Goal: Task Accomplishment & Management: Manage account settings

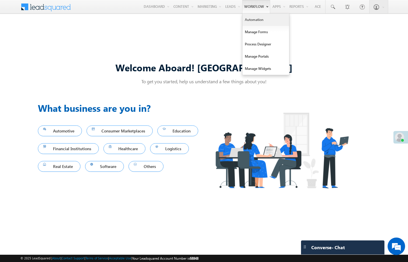
click at [248, 22] on link "Automation" at bounding box center [265, 20] width 47 height 12
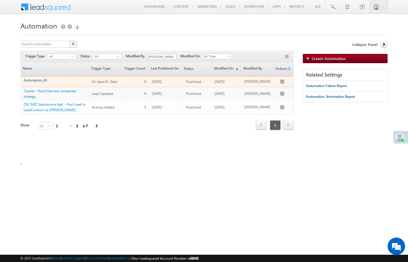
click at [36, 80] on link "Automation_43" at bounding box center [35, 80] width 23 height 4
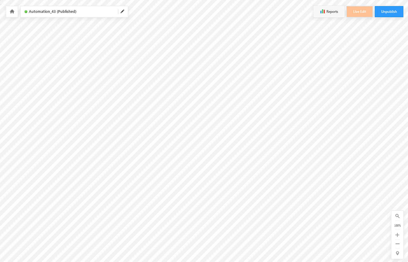
click at [11, 10] on icon at bounding box center [12, 11] width 5 height 4
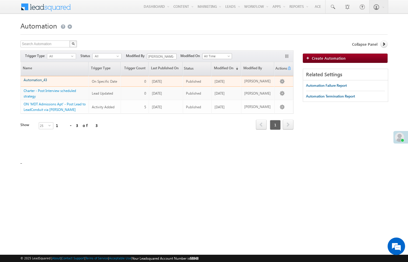
click at [36, 81] on link "Automation_43" at bounding box center [35, 80] width 23 height 4
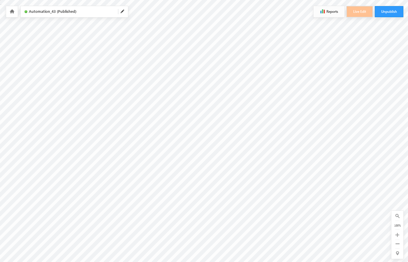
click at [332, 12] on button "Reports" at bounding box center [328, 11] width 31 height 11
click at [124, 10] on span at bounding box center [122, 11] width 5 height 5
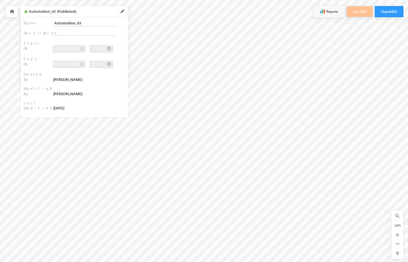
click at [123, 11] on span at bounding box center [122, 11] width 5 height 5
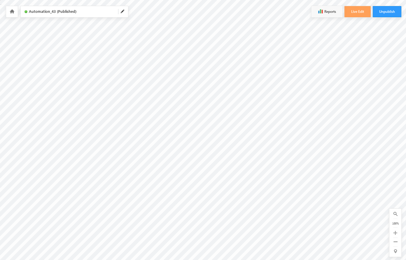
click at [11, 11] on icon at bounding box center [12, 11] width 5 height 4
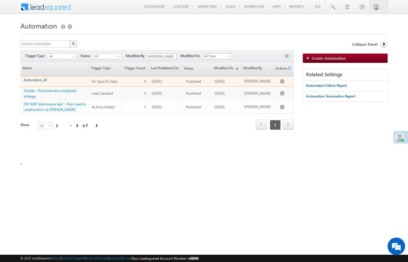
click at [34, 80] on link "Automation_43" at bounding box center [35, 80] width 23 height 4
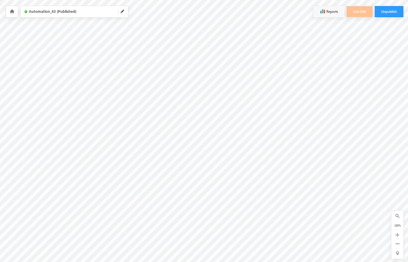
click at [12, 11] on icon at bounding box center [12, 11] width 5 height 4
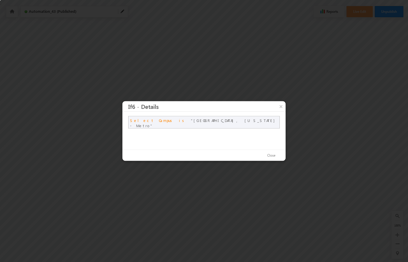
click at [119, 104] on div at bounding box center [204, 131] width 408 height 262
click at [119, 101] on div at bounding box center [204, 131] width 408 height 262
click at [116, 104] on div at bounding box center [204, 131] width 408 height 262
click at [116, 101] on div at bounding box center [204, 131] width 408 height 262
click at [121, 103] on div at bounding box center [204, 131] width 408 height 262
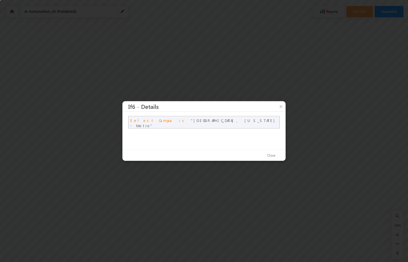
click at [114, 103] on div at bounding box center [204, 131] width 408 height 262
click at [117, 106] on div at bounding box center [204, 131] width 408 height 262
click at [117, 99] on div at bounding box center [204, 131] width 408 height 262
click at [121, 106] on div at bounding box center [204, 131] width 408 height 262
click at [121, 99] on div at bounding box center [204, 131] width 408 height 262
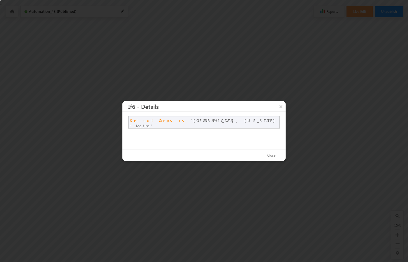
click at [114, 106] on div at bounding box center [204, 131] width 408 height 262
click at [114, 99] on div at bounding box center [204, 131] width 408 height 262
click at [198, 111] on h3 "If6 - Details" at bounding box center [206, 106] width 157 height 10
click at [216, 105] on h3 "If6 - Details" at bounding box center [206, 106] width 157 height 10
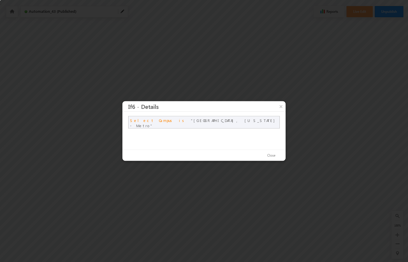
click at [218, 105] on h3 "If6 - Details" at bounding box center [206, 106] width 157 height 10
click at [214, 105] on h3 "If6 - Details" at bounding box center [206, 106] width 157 height 10
click at [216, 107] on h3 "If6 - Details" at bounding box center [206, 106] width 157 height 10
click at [216, 104] on h3 "If6 - Details" at bounding box center [206, 106] width 157 height 10
click at [218, 107] on h3 "If6 - Details" at bounding box center [206, 106] width 157 height 10
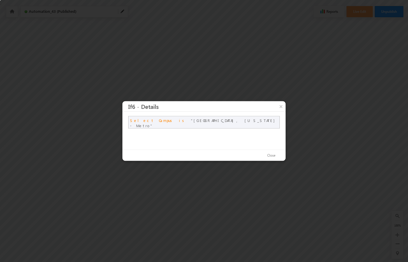
click at [218, 104] on h3 "If6 - Details" at bounding box center [206, 106] width 157 height 10
click at [214, 107] on h3 "If6 - Details" at bounding box center [206, 106] width 157 height 10
click at [214, 104] on h3 "If6 - Details" at bounding box center [206, 106] width 157 height 10
click at [220, 105] on h3 "If6 - Details" at bounding box center [206, 106] width 157 height 10
click at [213, 105] on h3 "If6 - Details" at bounding box center [206, 106] width 157 height 10
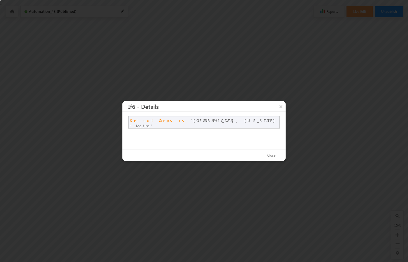
click at [216, 109] on h3 "If6 - Details" at bounding box center [206, 106] width 157 height 10
click at [216, 102] on h3 "If6 - Details" at bounding box center [206, 106] width 157 height 10
click at [220, 109] on h3 "If6 - Details" at bounding box center [206, 106] width 157 height 10
click at [220, 102] on h3 "If6 - Details" at bounding box center [206, 106] width 157 height 10
click at [213, 109] on h3 "If6 - Details" at bounding box center [206, 106] width 157 height 10
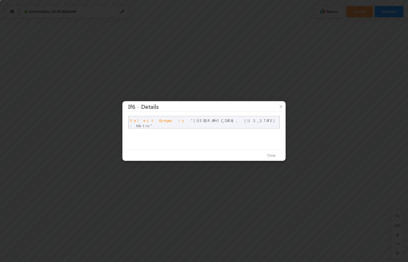
click at [213, 102] on h3 "If6 - Details" at bounding box center [206, 106] width 157 height 10
click at [198, 140] on div "Select Campus is Atlanta, Georgia - Metro" at bounding box center [203, 131] width 163 height 38
click at [216, 135] on div "Select Campus is Atlanta, Georgia - Metro" at bounding box center [203, 131] width 163 height 38
click at [218, 135] on div "Select Campus is Atlanta, Georgia - Metro" at bounding box center [203, 131] width 163 height 38
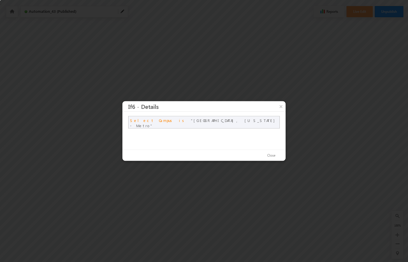
click at [214, 135] on div "Select Campus is Atlanta, Georgia - Metro" at bounding box center [203, 131] width 163 height 38
click at [216, 136] on div "Select Campus is Atlanta, Georgia - Metro" at bounding box center [203, 131] width 163 height 38
click at [216, 133] on div "Select Campus is Atlanta, Georgia - Metro" at bounding box center [203, 131] width 163 height 38
click at [218, 136] on div "Select Campus is Atlanta, Georgia - Metro" at bounding box center [203, 131] width 163 height 38
click at [218, 133] on div "Select Campus is Atlanta, Georgia - Metro" at bounding box center [203, 131] width 163 height 38
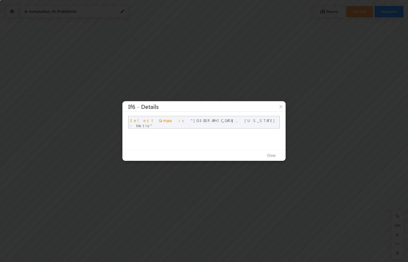
click at [214, 136] on div "Select Campus is Atlanta, Georgia - Metro" at bounding box center [203, 131] width 163 height 38
click at [214, 133] on div "Select Campus is Atlanta, Georgia - Metro" at bounding box center [203, 131] width 163 height 38
click at [220, 135] on div "Select Campus is Atlanta, Georgia - Metro" at bounding box center [203, 131] width 163 height 38
click at [213, 135] on div "Select Campus is Atlanta, Georgia - Metro" at bounding box center [203, 131] width 163 height 38
click at [216, 138] on div "Select Campus is Atlanta, Georgia - Metro" at bounding box center [203, 131] width 163 height 38
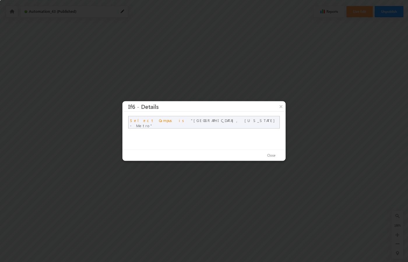
click at [216, 131] on div "Select Campus is Atlanta, Georgia - Metro" at bounding box center [203, 131] width 163 height 38
click at [220, 138] on div "Select Campus is Atlanta, Georgia - Metro" at bounding box center [203, 131] width 163 height 38
click at [220, 131] on div "Select Campus is Atlanta, Georgia - Metro" at bounding box center [203, 131] width 163 height 38
click at [213, 138] on div "Select Campus is Atlanta, Georgia - Metro" at bounding box center [203, 131] width 163 height 38
click at [213, 131] on div "Select Campus is Atlanta, Georgia - Metro" at bounding box center [203, 131] width 163 height 38
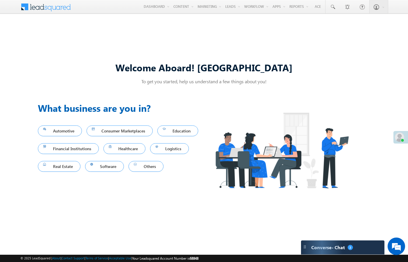
click at [110, 41] on div "Welcome Aboard! Sukhbir To get you started, help us understand a few things abo…" at bounding box center [204, 131] width 408 height 223
click at [257, 45] on div "Welcome Aboard! Sukhbir To get you started, help us understand a few things abo…" at bounding box center [204, 131] width 408 height 223
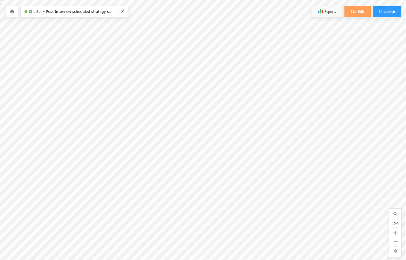
click at [68, 16] on div "Charter - Post Interview scheduled strategy (Published)" at bounding box center [74, 11] width 107 height 11
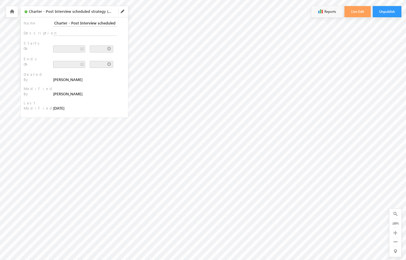
click at [69, 16] on div "Charter - Post Interview scheduled strategy (Published)" at bounding box center [74, 11] width 107 height 11
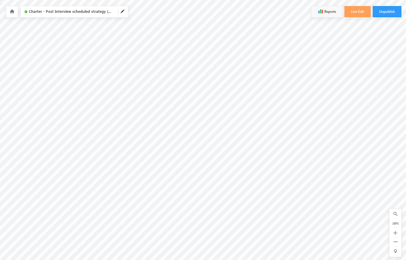
click at [66, 16] on div "Charter - Post Interview scheduled strategy (Published)" at bounding box center [74, 11] width 107 height 11
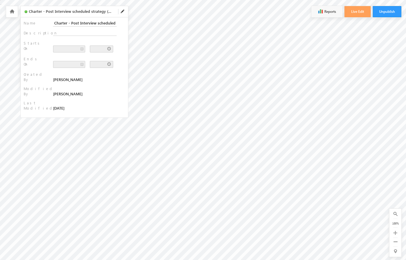
click at [71, 18] on div "Name : Charter - Post Interview scheduled strategy Description : Starts On : En…" at bounding box center [74, 67] width 107 height 100
click at [64, 18] on div "Name : Charter - Post Interview scheduled strategy Description : Starts On : En…" at bounding box center [74, 67] width 107 height 100
click at [68, 15] on div "Charter - Post Interview scheduled strategy (Published)" at bounding box center [74, 11] width 107 height 11
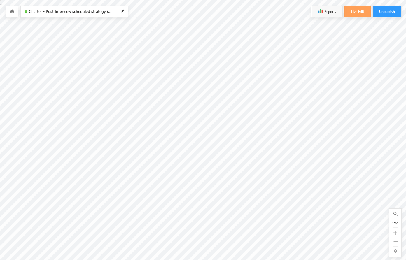
click at [71, 15] on div "Charter - Post Interview scheduled strategy (Published)" at bounding box center [74, 11] width 107 height 11
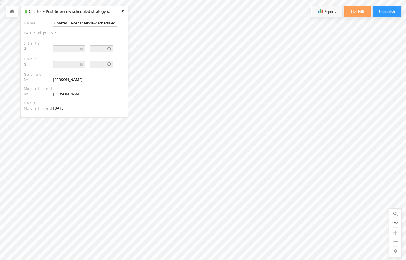
click at [64, 15] on div "Charter - Post Interview scheduled strategy (Published)" at bounding box center [74, 11] width 107 height 11
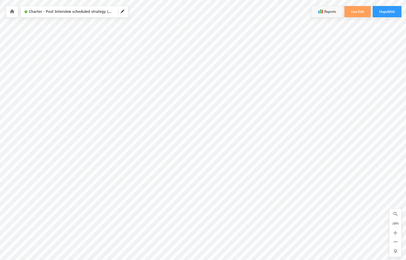
click at [65, 15] on div "Charter - Post Interview scheduled strategy (Published)" at bounding box center [74, 11] width 107 height 11
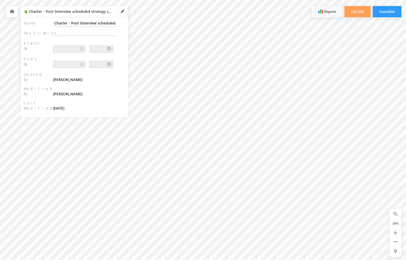
click at [65, 15] on div "Charter - Post Interview scheduled strategy (Published)" at bounding box center [74, 11] width 107 height 11
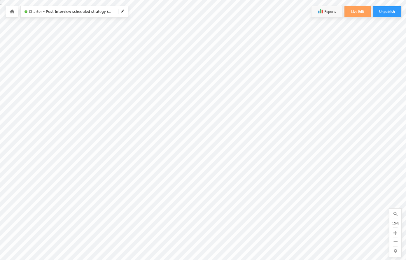
click at [66, 15] on div "Charter - Post Interview scheduled strategy (Published)" at bounding box center [74, 11] width 107 height 11
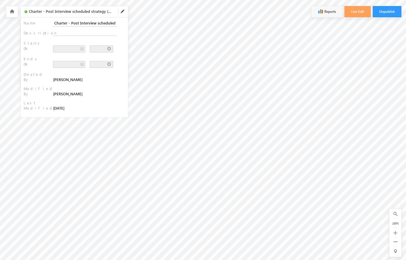
click at [63, 15] on div "Charter - Post Interview scheduled strategy (Published)" at bounding box center [74, 11] width 107 height 11
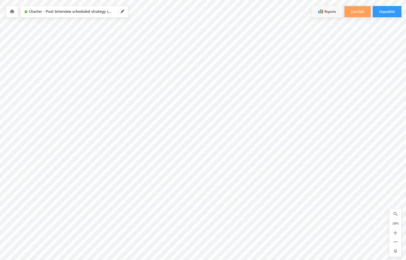
click at [65, 17] on div "Charter - Post Interview scheduled strategy (Published)" at bounding box center [74, 11] width 107 height 11
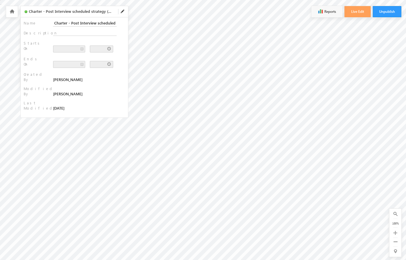
click at [65, 13] on span "Charter - Post Interview scheduled strategy (Published)" at bounding box center [71, 12] width 84 height 6
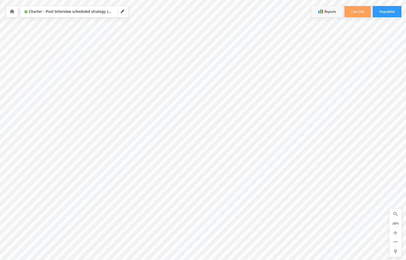
click at [66, 17] on div "Charter - Post Interview scheduled strategy (Published)" at bounding box center [74, 11] width 107 height 11
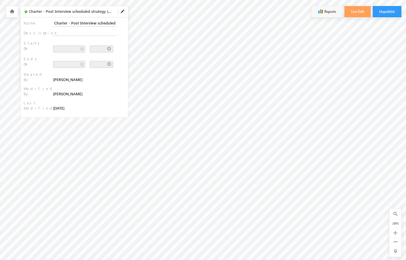
click at [66, 13] on span "Charter - Post Interview scheduled strategy (Published)" at bounding box center [71, 12] width 84 height 6
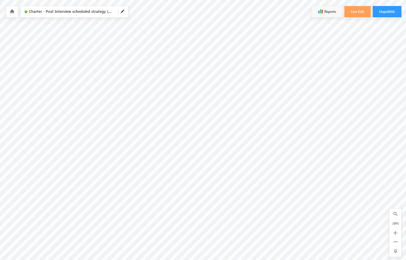
click at [63, 17] on div "Charter - Post Interview scheduled strategy (Published)" at bounding box center [74, 11] width 107 height 11
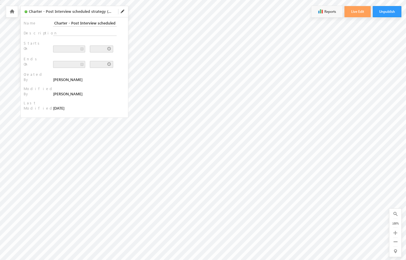
click at [63, 13] on span "Charter - Post Interview scheduled strategy (Published)" at bounding box center [71, 12] width 84 height 6
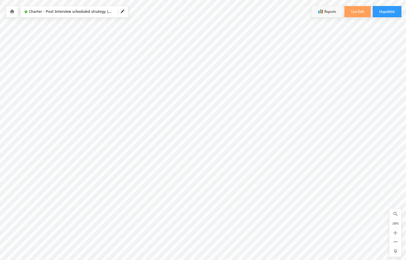
click at [68, 15] on div "Charter - Post Interview scheduled strategy (Published)" at bounding box center [74, 11] width 107 height 11
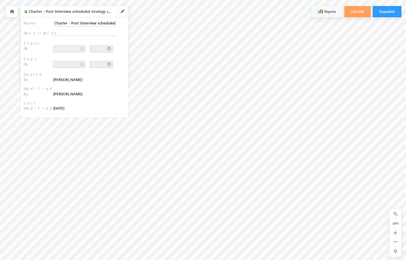
click at [61, 15] on div "Charter - Post Interview scheduled strategy (Published)" at bounding box center [74, 11] width 107 height 11
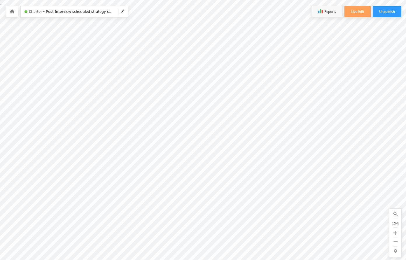
click at [65, 12] on span "Charter - Post Interview scheduled strategy (Published)" at bounding box center [71, 12] width 84 height 6
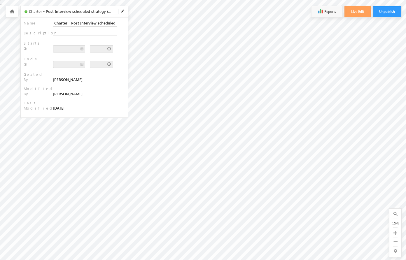
click at [68, 19] on div "Name : Charter - Post Interview scheduled strategy Description : Starts On : En…" at bounding box center [74, 67] width 107 height 100
click at [68, 12] on span "Charter - Post Interview scheduled strategy (Published)" at bounding box center [71, 12] width 84 height 6
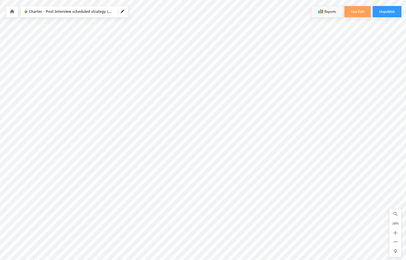
click at [61, 12] on span "Charter - Post Interview scheduled strategy (Published)" at bounding box center [71, 12] width 84 height 6
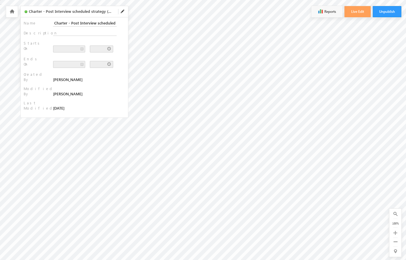
click at [44, 50] on div "Name : Charter - Post Interview scheduled strategy Description : Starts On : En…" at bounding box center [74, 67] width 107 height 100
click at [65, 48] on div "Name : Charter - Post Interview scheduled strategy Description : Starts On : En…" at bounding box center [74, 67] width 107 height 100
click at [68, 48] on div "Name : Charter - Post Interview scheduled strategy Description : Starts On : En…" at bounding box center [74, 67] width 107 height 100
click at [61, 48] on div "Name : Charter - Post Interview scheduled strategy Description : Starts On : En…" at bounding box center [74, 67] width 107 height 100
click at [44, 79] on div "Name : Charter - Post Interview scheduled strategy Description : Starts On : En…" at bounding box center [74, 67] width 107 height 100
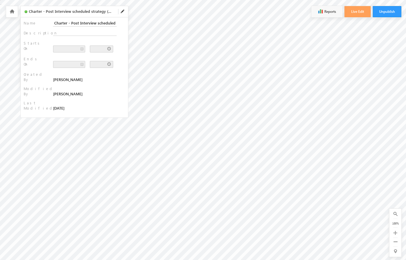
click at [65, 91] on div "[PERSON_NAME]" at bounding box center [67, 93] width 29 height 5
click at [66, 91] on div "[PERSON_NAME]" at bounding box center [67, 93] width 29 height 5
click at [63, 91] on div "[PERSON_NAME]" at bounding box center [67, 93] width 29 height 5
click at [65, 91] on div "[PERSON_NAME]" at bounding box center [67, 93] width 29 height 5
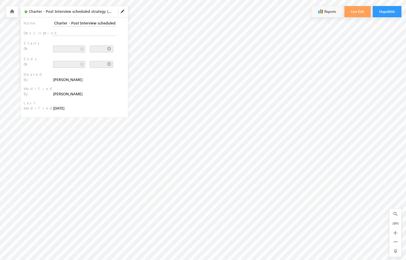
click at [65, 91] on div "[PERSON_NAME]" at bounding box center [67, 93] width 29 height 5
click at [66, 91] on div "[PERSON_NAME]" at bounding box center [67, 93] width 29 height 5
click at [63, 91] on div "[PERSON_NAME]" at bounding box center [67, 93] width 29 height 5
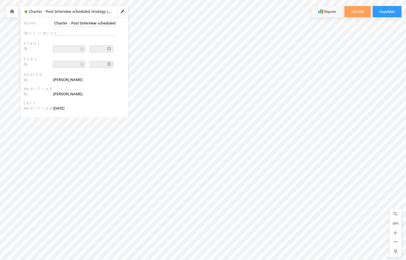
click at [68, 91] on div "[PERSON_NAME]" at bounding box center [67, 93] width 29 height 5
click at [61, 91] on div "[PERSON_NAME]" at bounding box center [67, 93] width 29 height 5
click at [65, 77] on div "Name : Charter - Post Interview scheduled strategy Description : Starts On : En…" at bounding box center [74, 67] width 107 height 100
click at [65, 70] on div "Name : Charter - Post Interview scheduled strategy Description : Starts On : En…" at bounding box center [74, 67] width 107 height 100
click at [68, 77] on div "Name : Charter - Post Interview scheduled strategy Description : Starts On : En…" at bounding box center [74, 67] width 107 height 100
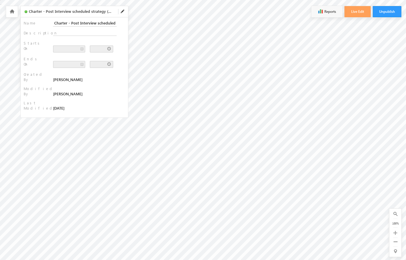
click at [68, 70] on div "Name : Charter - Post Interview scheduled strategy Description : Starts On : En…" at bounding box center [74, 67] width 107 height 100
click at [61, 77] on div "Name : Charter - Post Interview scheduled strategy Description : Starts On : En…" at bounding box center [74, 67] width 107 height 100
click at [61, 70] on div "Name : Charter - Post Interview scheduled strategy Description : Starts On : En…" at bounding box center [74, 67] width 107 height 100
click at [102, 79] on div "Name : Charter - Post Interview scheduled strategy Description : Starts On : En…" at bounding box center [74, 67] width 107 height 100
click at [123, 86] on div "Modified By : [PERSON_NAME]" at bounding box center [74, 91] width 101 height 10
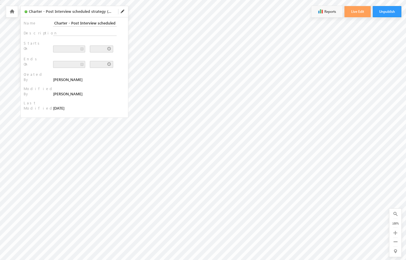
click at [123, 86] on div "Modified By : [PERSON_NAME]" at bounding box center [74, 91] width 101 height 10
click at [125, 86] on div "Modified By : [PERSON_NAME]" at bounding box center [74, 91] width 101 height 10
click at [121, 86] on div "Modified By : [PERSON_NAME]" at bounding box center [74, 91] width 101 height 10
click at [123, 86] on div "Modified By : [PERSON_NAME]" at bounding box center [74, 91] width 101 height 10
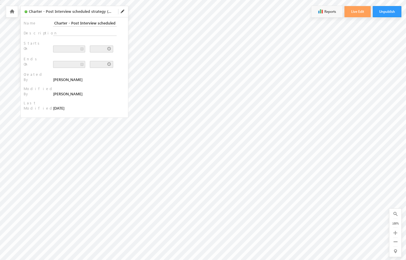
click at [125, 86] on div "Modified By : [PERSON_NAME]" at bounding box center [74, 91] width 101 height 10
click at [121, 86] on div "Modified By : [PERSON_NAME]" at bounding box center [74, 91] width 101 height 10
click at [126, 73] on div "Name : Charter - Post Interview scheduled strategy Description : Starts On : En…" at bounding box center [74, 67] width 107 height 100
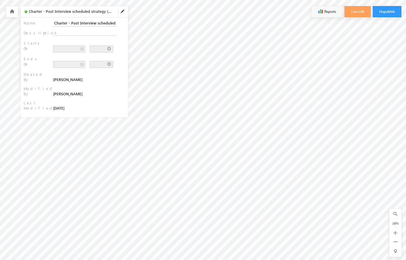
click at [119, 86] on div "Modified By : [PERSON_NAME]" at bounding box center [74, 91] width 101 height 10
click at [123, 77] on div "Name : Charter - Post Interview scheduled strategy Description : Starts On : En…" at bounding box center [74, 67] width 107 height 100
click at [123, 70] on div "Name : Charter - Post Interview scheduled strategy Description : Starts On : En…" at bounding box center [74, 67] width 107 height 100
click at [126, 77] on div "Name : Charter - Post Interview scheduled strategy Description : Starts On : En…" at bounding box center [74, 67] width 107 height 100
click at [126, 70] on div "Name : Charter - Post Interview scheduled strategy Description : Starts On : En…" at bounding box center [74, 67] width 107 height 100
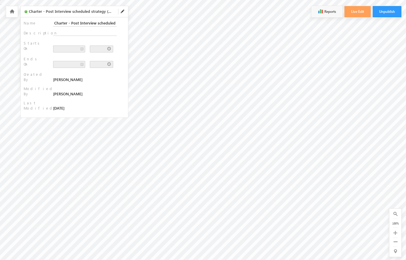
click at [119, 77] on div "Name : Charter - Post Interview scheduled strategy Description : Starts On : En…" at bounding box center [74, 67] width 107 height 100
click at [119, 70] on div "Name : Charter - Post Interview scheduled strategy Description : Starts On : En…" at bounding box center [74, 67] width 107 height 100
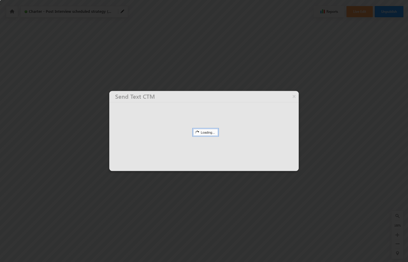
click at [185, 103] on div at bounding box center [203, 131] width 189 height 80
click at [178, 103] on div at bounding box center [203, 131] width 189 height 80
click at [181, 106] on div at bounding box center [203, 131] width 189 height 80
click at [181, 99] on div at bounding box center [203, 131] width 189 height 80
click at [185, 106] on div at bounding box center [203, 131] width 189 height 80
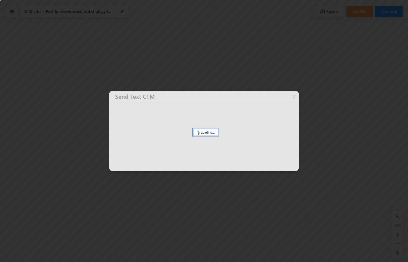
click at [185, 99] on div at bounding box center [203, 131] width 189 height 80
click at [178, 106] on div at bounding box center [203, 131] width 189 height 80
click at [178, 99] on div at bounding box center [203, 131] width 189 height 80
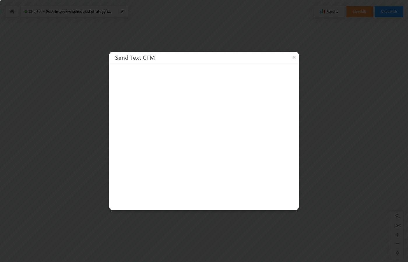
click at [44, 137] on div at bounding box center [204, 131] width 408 height 262
click at [20, 131] on div at bounding box center [204, 131] width 408 height 262
click at [65, 132] on div at bounding box center [204, 131] width 408 height 262
click at [22, 131] on div at bounding box center [204, 131] width 408 height 262
click at [18, 131] on div at bounding box center [204, 131] width 408 height 262
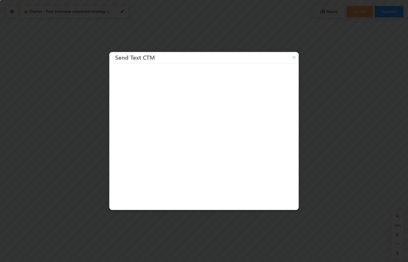
click at [20, 133] on div at bounding box center [204, 131] width 408 height 262
click at [20, 129] on div at bounding box center [204, 131] width 408 height 262
click at [22, 133] on div at bounding box center [204, 131] width 408 height 262
click at [22, 129] on div at bounding box center [204, 131] width 408 height 262
click at [18, 133] on div at bounding box center [204, 131] width 408 height 262
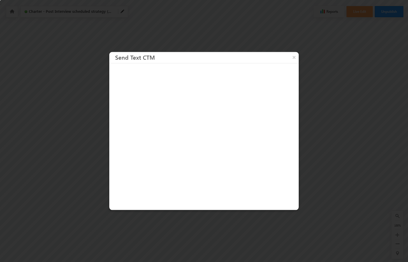
click at [18, 129] on div at bounding box center [204, 131] width 408 height 262
click at [24, 131] on div at bounding box center [204, 131] width 408 height 262
click at [17, 131] on div at bounding box center [204, 131] width 408 height 262
click at [20, 134] on div at bounding box center [204, 131] width 408 height 262
click at [20, 127] on div at bounding box center [204, 131] width 408 height 262
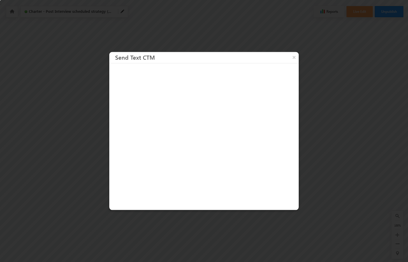
click at [24, 134] on div at bounding box center [204, 131] width 408 height 262
click at [24, 127] on div at bounding box center [204, 131] width 408 height 262
click at [17, 134] on div at bounding box center [204, 131] width 408 height 262
click at [17, 127] on div at bounding box center [204, 131] width 408 height 262
click at [102, 137] on div at bounding box center [204, 131] width 408 height 262
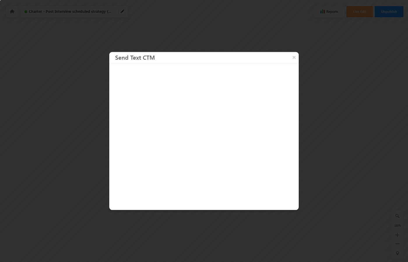
click at [299, 132] on div at bounding box center [204, 131] width 408 height 262
click at [299, 133] on div at bounding box center [204, 131] width 408 height 262
click at [299, 130] on div at bounding box center [204, 131] width 408 height 262
click at [301, 132] on div at bounding box center [204, 131] width 408 height 262
click at [301, 135] on div at bounding box center [204, 131] width 408 height 262
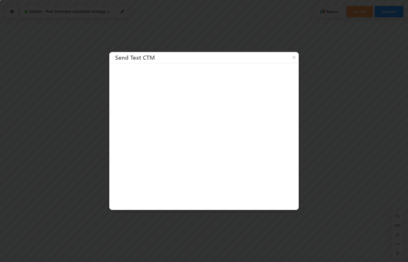
click at [301, 128] on div at bounding box center [204, 131] width 408 height 262
click at [44, 166] on div at bounding box center [204, 131] width 408 height 262
click at [65, 161] on div at bounding box center [204, 131] width 408 height 262
click at [66, 161] on div at bounding box center [204, 131] width 408 height 262
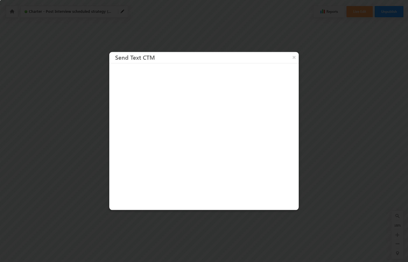
click at [63, 161] on div at bounding box center [204, 131] width 408 height 262
click at [65, 163] on div at bounding box center [204, 131] width 408 height 262
click at [65, 159] on div at bounding box center [204, 131] width 408 height 262
click at [66, 163] on div at bounding box center [204, 131] width 408 height 262
click at [66, 159] on div at bounding box center [204, 131] width 408 height 262
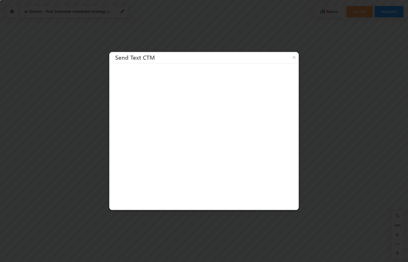
click at [63, 163] on div at bounding box center [204, 131] width 408 height 262
click at [63, 159] on div at bounding box center [204, 131] width 408 height 262
click at [68, 161] on div at bounding box center [204, 131] width 408 height 262
click at [61, 161] on div at bounding box center [204, 131] width 408 height 262
click at [65, 164] on div at bounding box center [204, 131] width 408 height 262
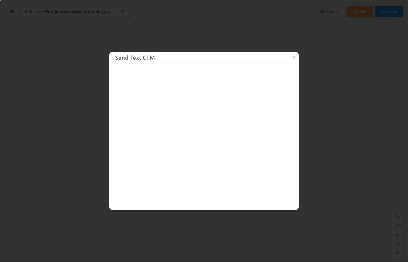
click at [65, 157] on div at bounding box center [204, 131] width 408 height 262
click at [68, 164] on div at bounding box center [204, 131] width 408 height 262
click at [68, 157] on div at bounding box center [204, 131] width 408 height 262
click at [61, 164] on div at bounding box center [204, 131] width 408 height 262
click at [61, 157] on div at bounding box center [204, 131] width 408 height 262
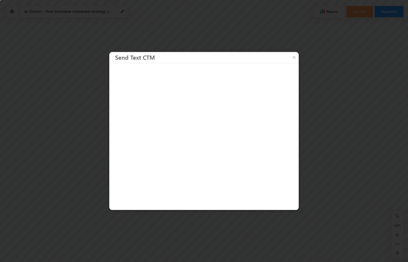
click at [102, 166] on div at bounding box center [204, 131] width 408 height 262
click at [299, 161] on div at bounding box center [204, 131] width 408 height 262
click at [299, 163] on div at bounding box center [204, 131] width 408 height 262
click at [299, 159] on div at bounding box center [204, 131] width 408 height 262
click at [301, 161] on div at bounding box center [204, 131] width 408 height 262
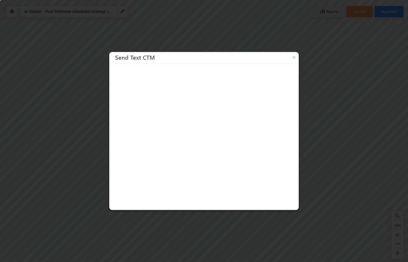
click at [301, 164] on div at bounding box center [204, 131] width 408 height 262
click at [301, 157] on div at bounding box center [204, 131] width 408 height 262
click at [335, 166] on div at bounding box center [204, 131] width 408 height 262
click at [356, 161] on div at bounding box center [204, 131] width 408 height 262
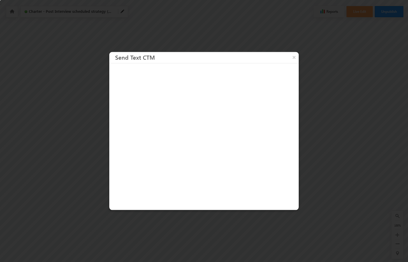
click at [358, 161] on div at bounding box center [204, 131] width 408 height 262
click at [354, 161] on div at bounding box center [204, 131] width 408 height 262
click at [356, 163] on div at bounding box center [204, 131] width 408 height 262
click at [356, 159] on div at bounding box center [204, 131] width 408 height 262
click at [358, 163] on div at bounding box center [204, 131] width 408 height 262
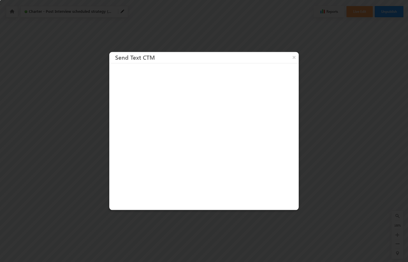
click at [358, 159] on div at bounding box center [204, 131] width 408 height 262
click at [354, 163] on div at bounding box center [204, 131] width 408 height 262
click at [354, 159] on div at bounding box center [204, 131] width 408 height 262
click at [359, 161] on div at bounding box center [204, 131] width 408 height 262
click at [352, 161] on div at bounding box center [204, 131] width 408 height 262
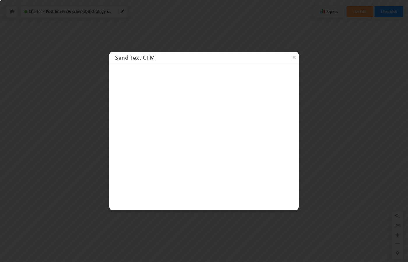
click at [356, 164] on div at bounding box center [204, 131] width 408 height 262
click at [356, 157] on div at bounding box center [204, 131] width 408 height 262
click at [359, 164] on div at bounding box center [204, 131] width 408 height 262
click at [359, 157] on div at bounding box center [204, 131] width 408 height 262
click at [352, 164] on div at bounding box center [204, 131] width 408 height 262
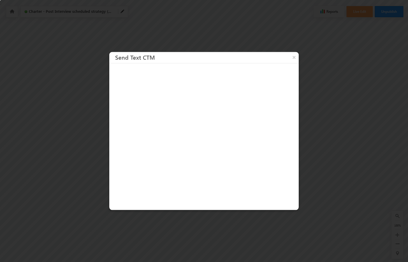
click at [352, 157] on div at bounding box center [204, 131] width 408 height 262
click at [44, 195] on div at bounding box center [204, 131] width 408 height 262
click at [65, 190] on div at bounding box center [204, 131] width 408 height 262
click at [66, 190] on div at bounding box center [204, 131] width 408 height 262
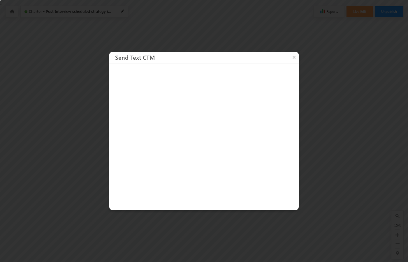
click at [63, 190] on div at bounding box center [204, 131] width 408 height 262
click at [65, 192] on div at bounding box center [204, 131] width 408 height 262
click at [65, 188] on div at bounding box center [204, 131] width 408 height 262
click at [66, 192] on div at bounding box center [204, 131] width 408 height 262
click at [66, 188] on div at bounding box center [204, 131] width 408 height 262
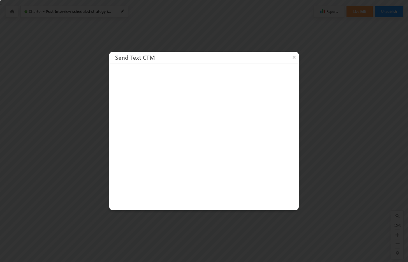
click at [63, 192] on div at bounding box center [204, 131] width 408 height 262
click at [63, 188] on div at bounding box center [204, 131] width 408 height 262
click at [68, 190] on div at bounding box center [204, 131] width 408 height 262
click at [61, 190] on div at bounding box center [204, 131] width 408 height 262
click at [65, 193] on div at bounding box center [204, 131] width 408 height 262
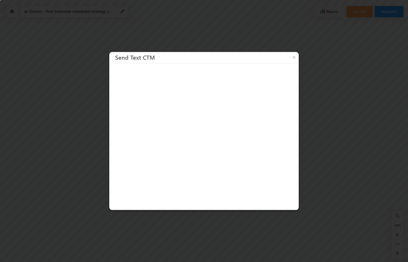
click at [65, 186] on div at bounding box center [204, 131] width 408 height 262
click at [68, 193] on div at bounding box center [204, 131] width 408 height 262
click at [68, 186] on div at bounding box center [204, 131] width 408 height 262
click at [61, 193] on div at bounding box center [204, 131] width 408 height 262
click at [61, 186] on div at bounding box center [204, 131] width 408 height 262
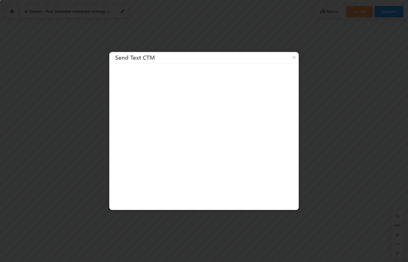
click at [102, 195] on div at bounding box center [204, 131] width 408 height 262
drag, startPoint x: 102, startPoint y: 195, endPoint x: 293, endPoint y: 58, distance: 235.3
click at [293, 58] on button "×" at bounding box center [293, 57] width 9 height 10
